Goal: Transaction & Acquisition: Book appointment/travel/reservation

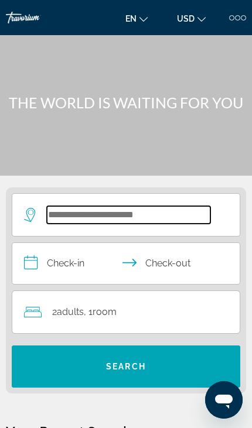
click at [103, 217] on input "Search widget" at bounding box center [128, 215] width 163 height 18
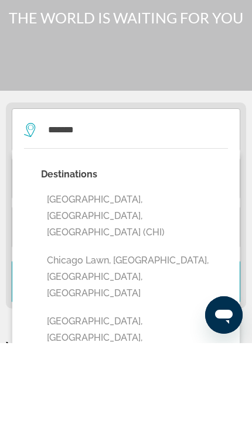
click at [53, 273] on button "Chicago, IL, United States (CHI)" at bounding box center [134, 300] width 187 height 55
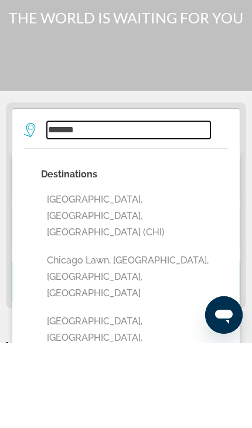
type input "**********"
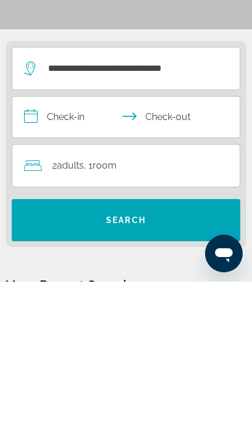
click at [56, 243] on input "**********" at bounding box center [128, 265] width 232 height 44
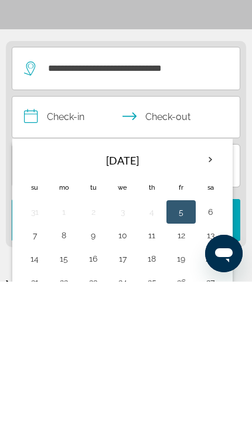
scroll to position [146, 0]
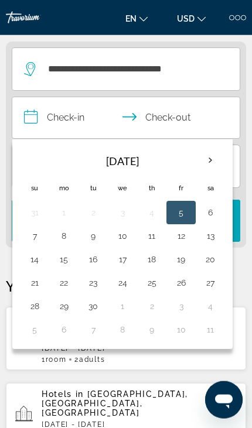
click at [208, 164] on th "Next month" at bounding box center [210, 160] width 26 height 26
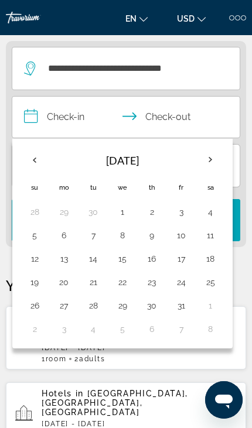
click at [26, 157] on th "Previous month" at bounding box center [35, 160] width 26 height 26
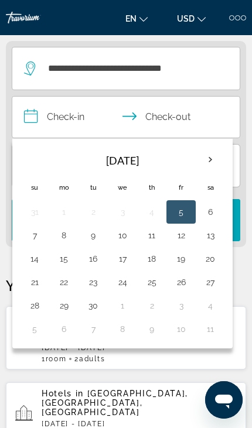
click at [188, 236] on button "12" at bounding box center [181, 235] width 16 height 16
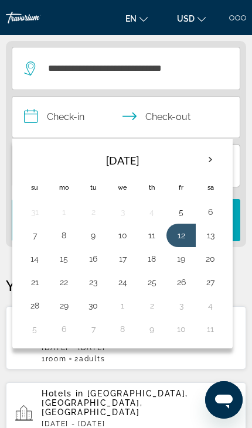
click at [217, 236] on button "13" at bounding box center [210, 235] width 16 height 16
type input "**********"
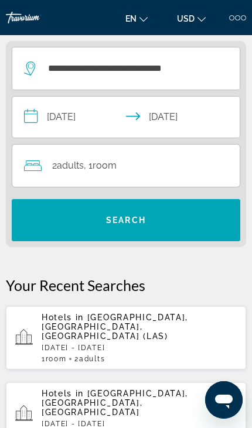
click at [186, 225] on span "Search widget" at bounding box center [126, 220] width 228 height 28
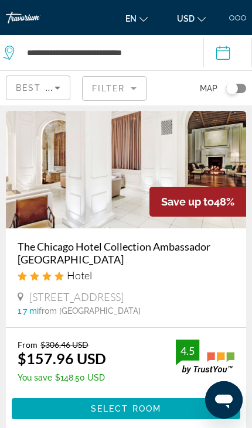
scroll to position [43, 0]
click at [139, 406] on span "Select Room" at bounding box center [126, 408] width 70 height 9
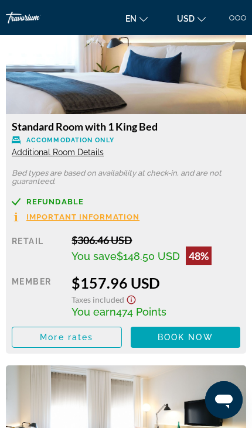
scroll to position [1577, 0]
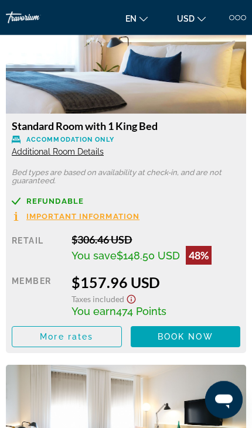
click at [194, 332] on span "Book now" at bounding box center [185, 336] width 56 height 9
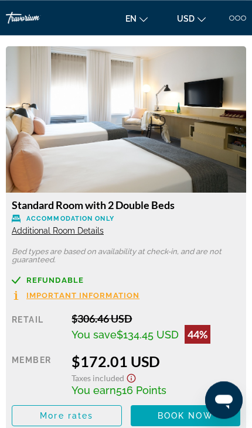
scroll to position [1897, 0]
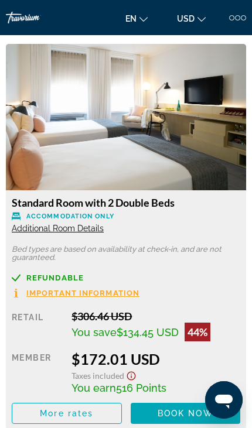
click at [135, 372] on icon "Show Taxes and Fees disclaimer" at bounding box center [131, 376] width 9 height 9
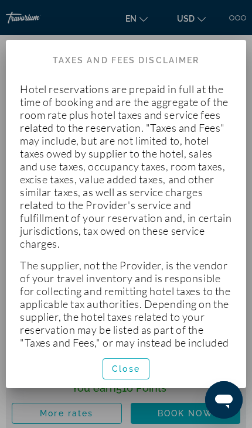
scroll to position [-6, 0]
